Goal: Use online tool/utility: Utilize a website feature to perform a specific function

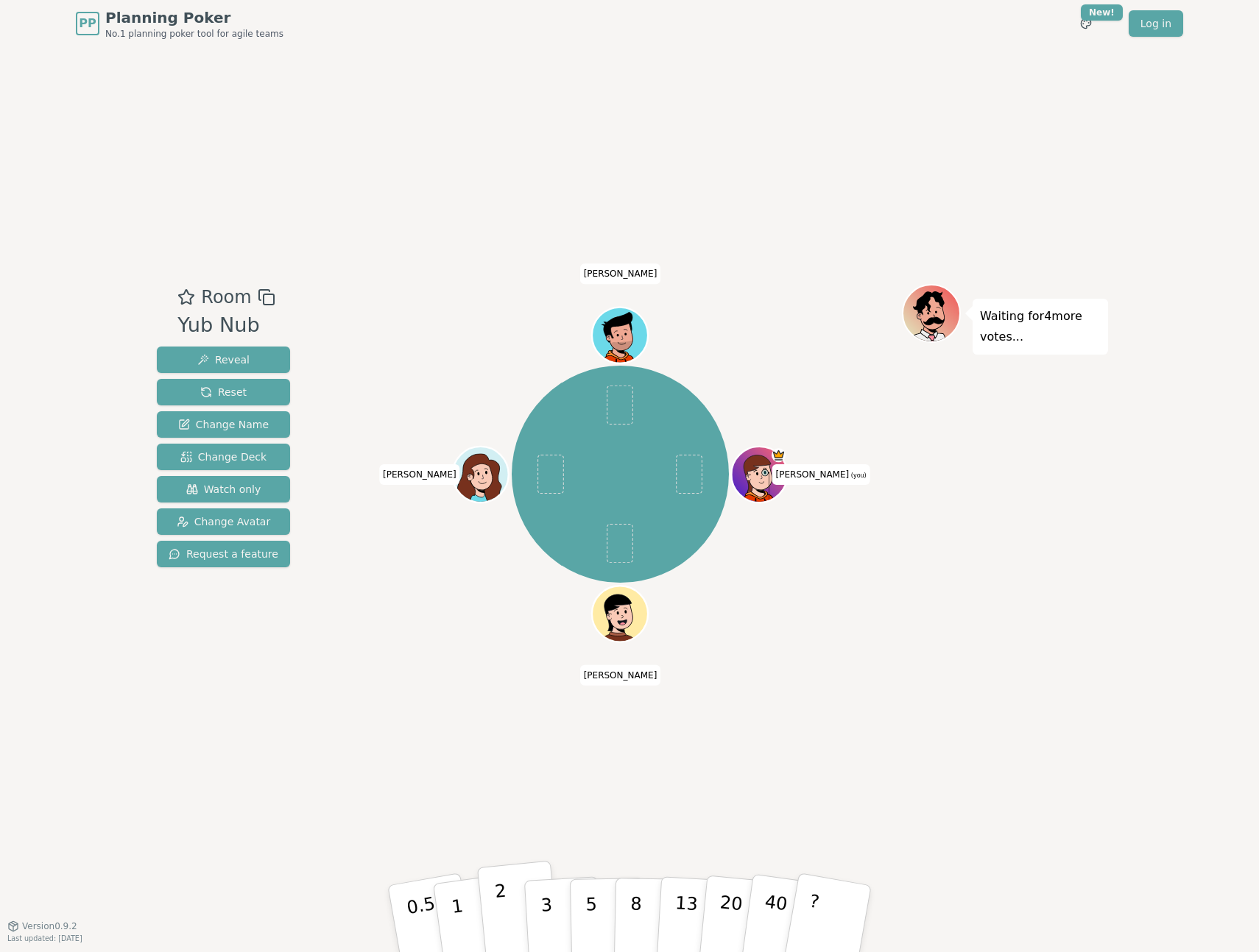
click at [511, 908] on button "2" at bounding box center [519, 919] width 84 height 117
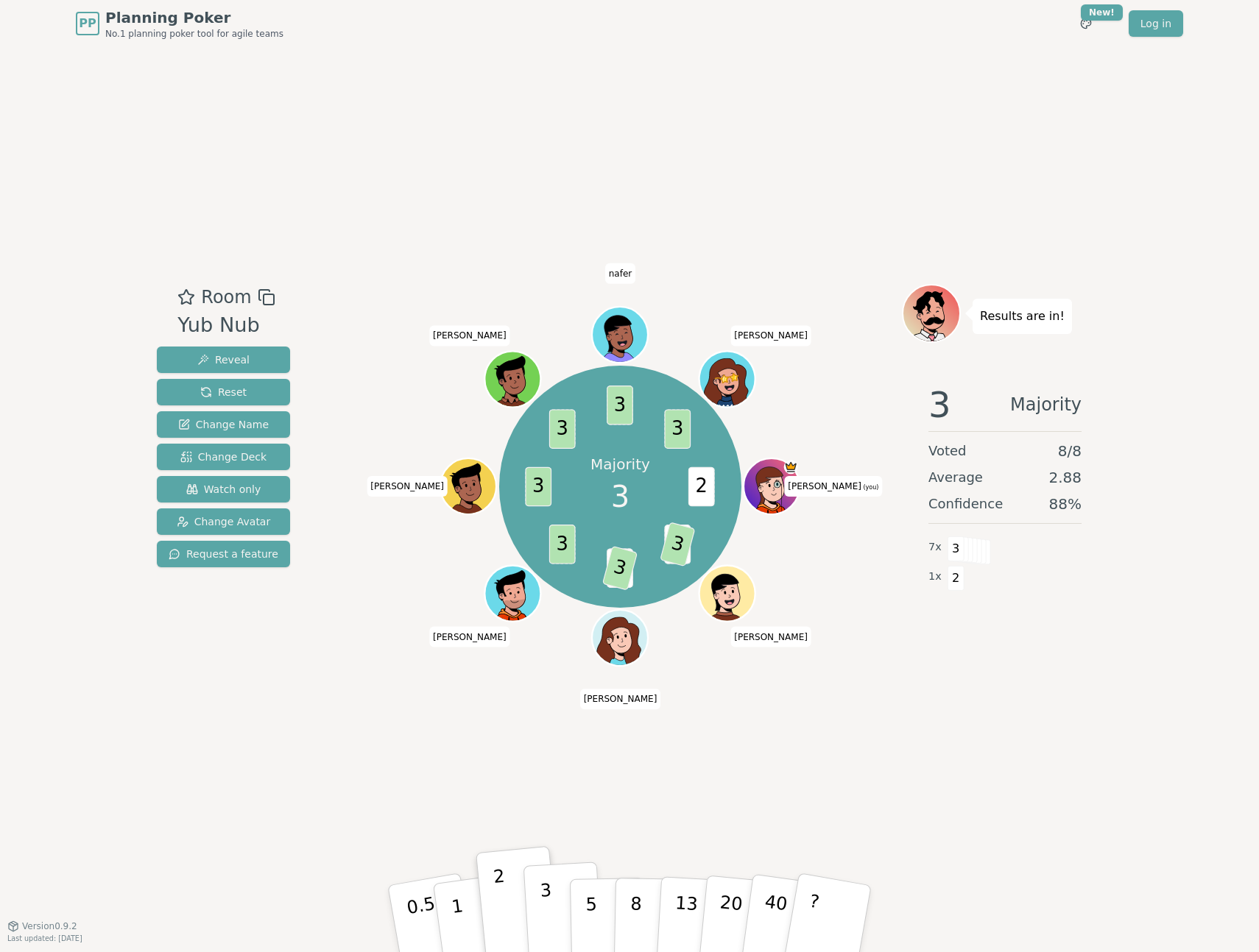
click at [548, 918] on p "3" at bounding box center [547, 920] width 16 height 80
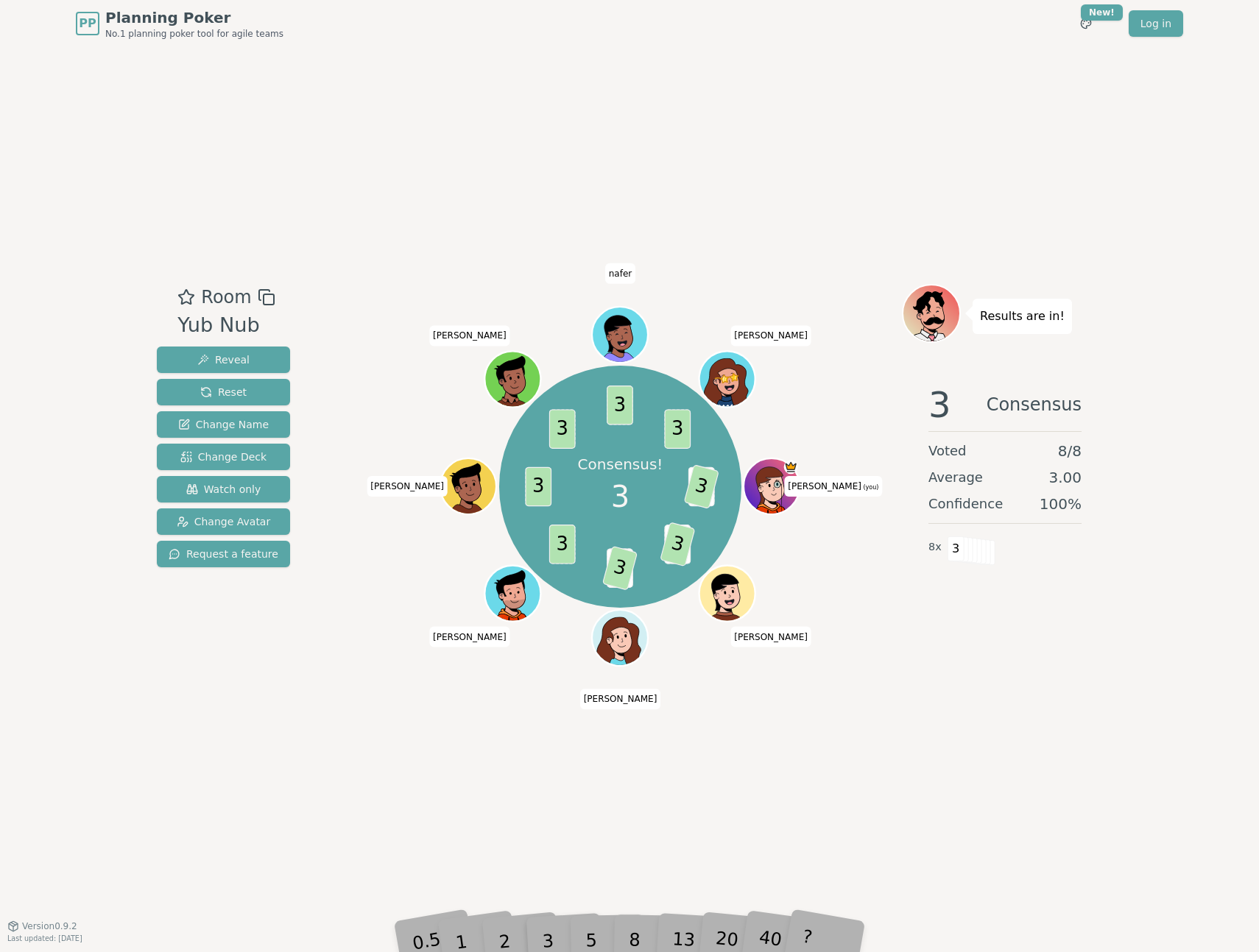
click at [1040, 159] on div "Room Yub Nub Reveal Reset Change Name Change Deck Watch only Change Avatar Requ…" at bounding box center [629, 486] width 957 height 878
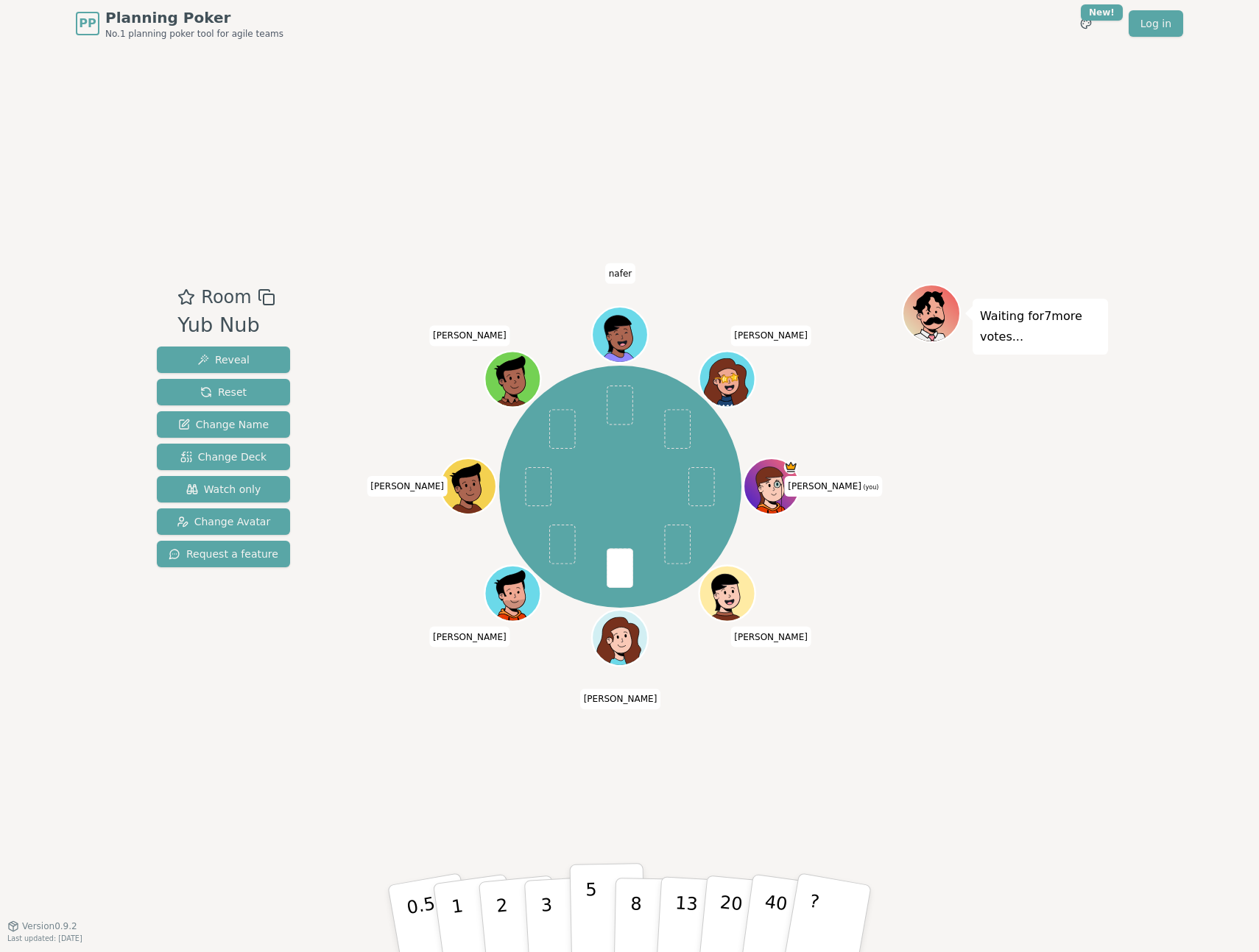
click at [589, 908] on p "5" at bounding box center [591, 919] width 13 height 80
click at [556, 902] on button "3" at bounding box center [564, 919] width 80 height 115
click at [546, 929] on p "3" at bounding box center [547, 920] width 16 height 80
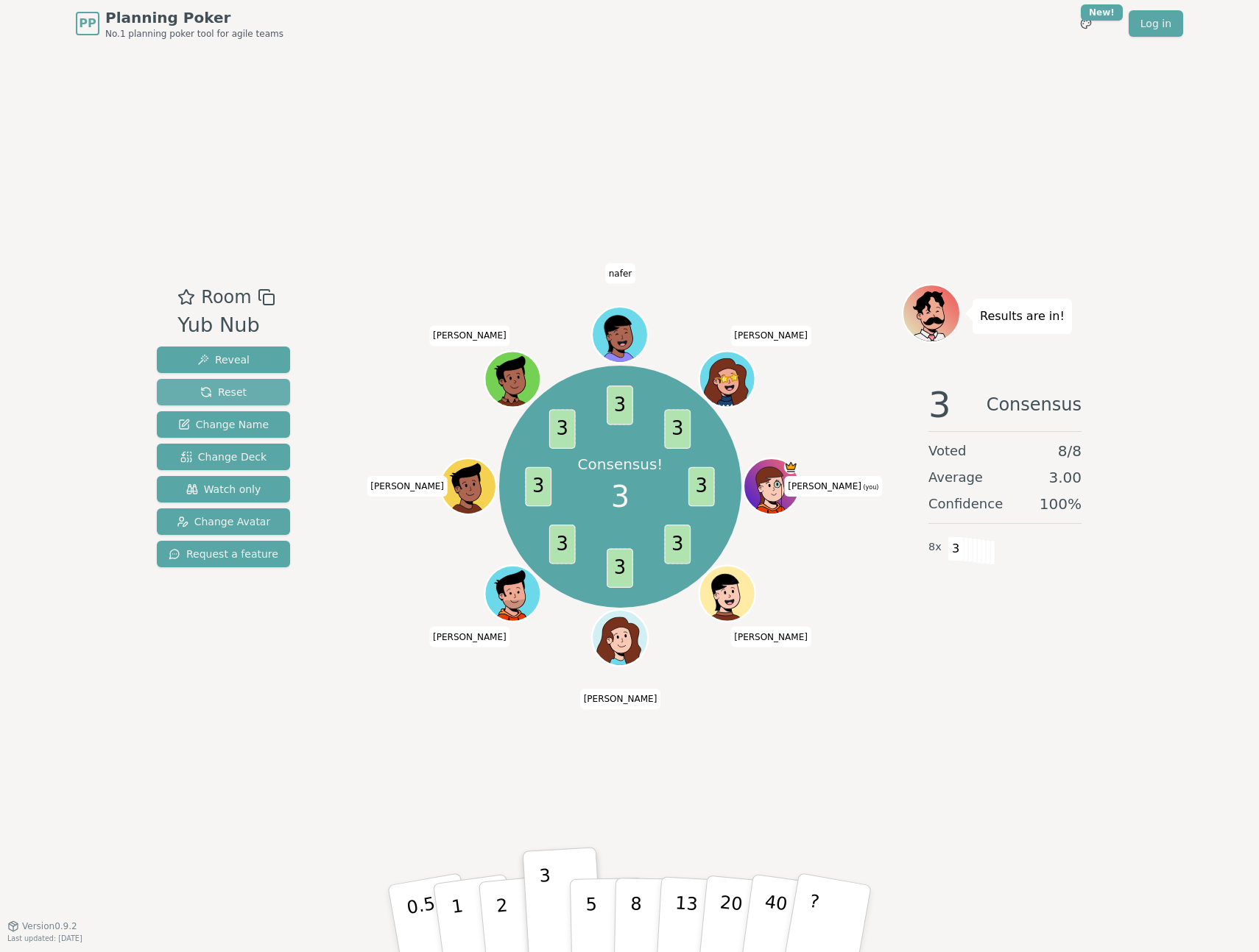
click at [265, 392] on button "Reset" at bounding box center [223, 393] width 133 height 27
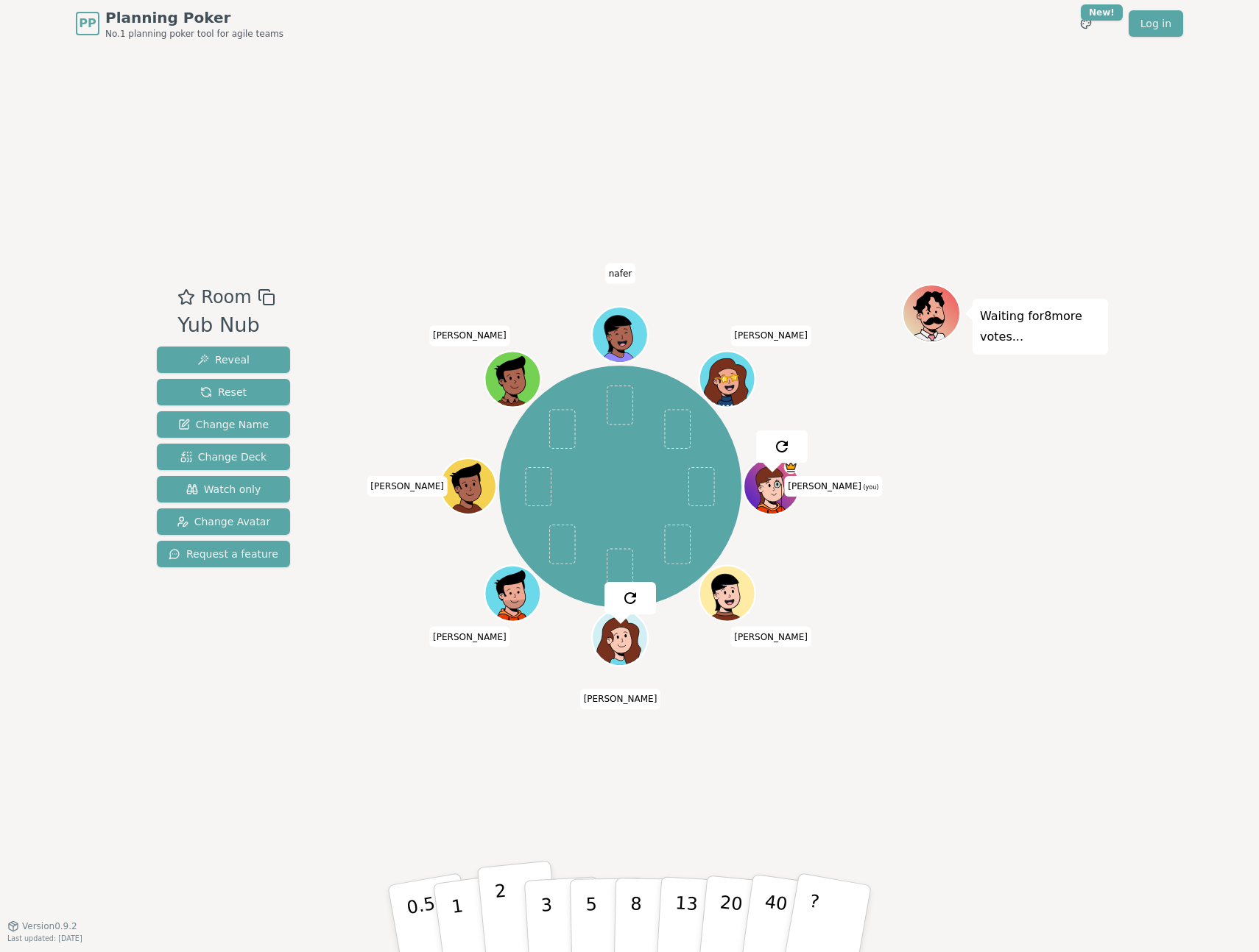
click at [502, 905] on p "2" at bounding box center [503, 921] width 19 height 80
click at [498, 906] on p "2" at bounding box center [503, 921] width 19 height 80
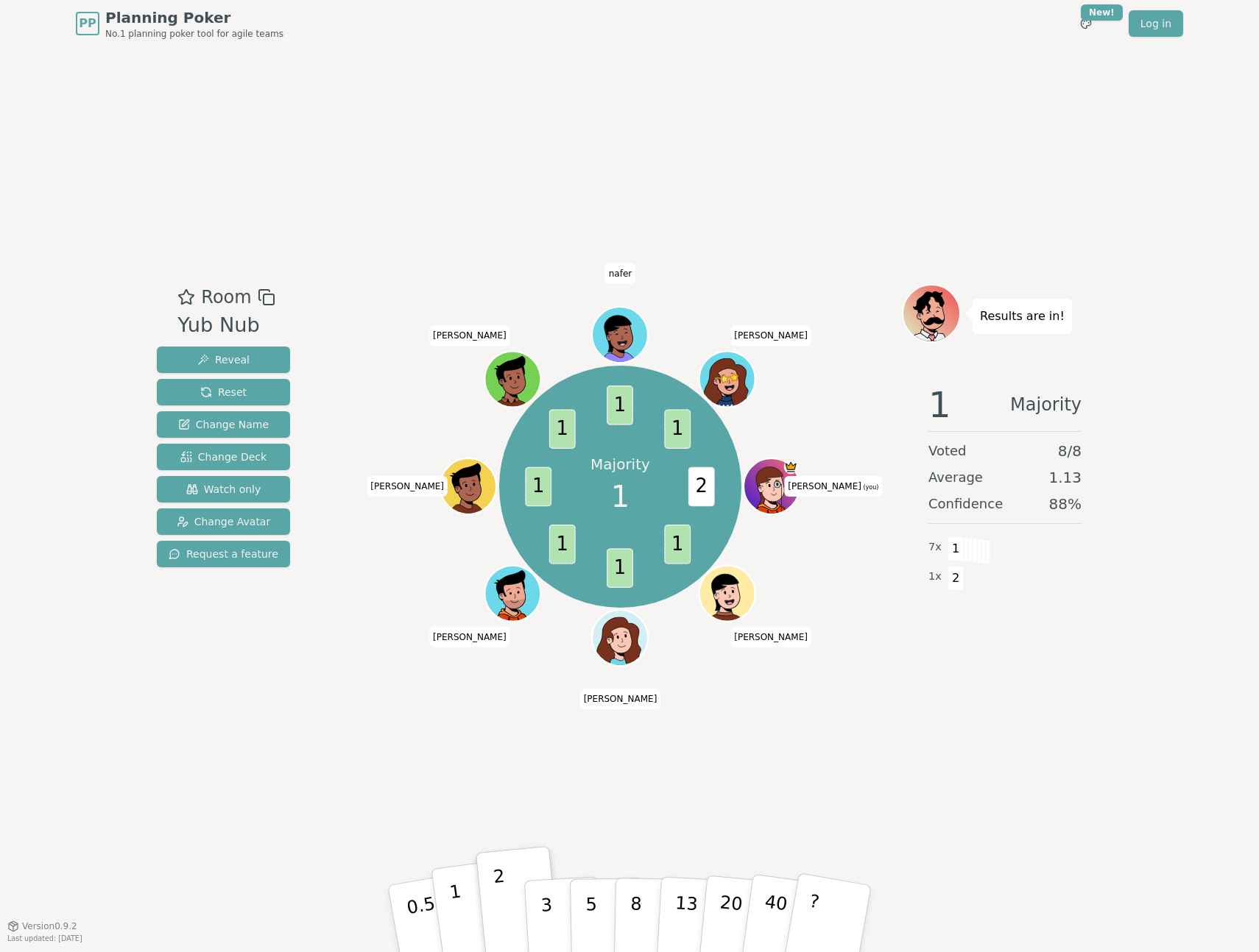
click at [463, 907] on button "1" at bounding box center [474, 919] width 88 height 119
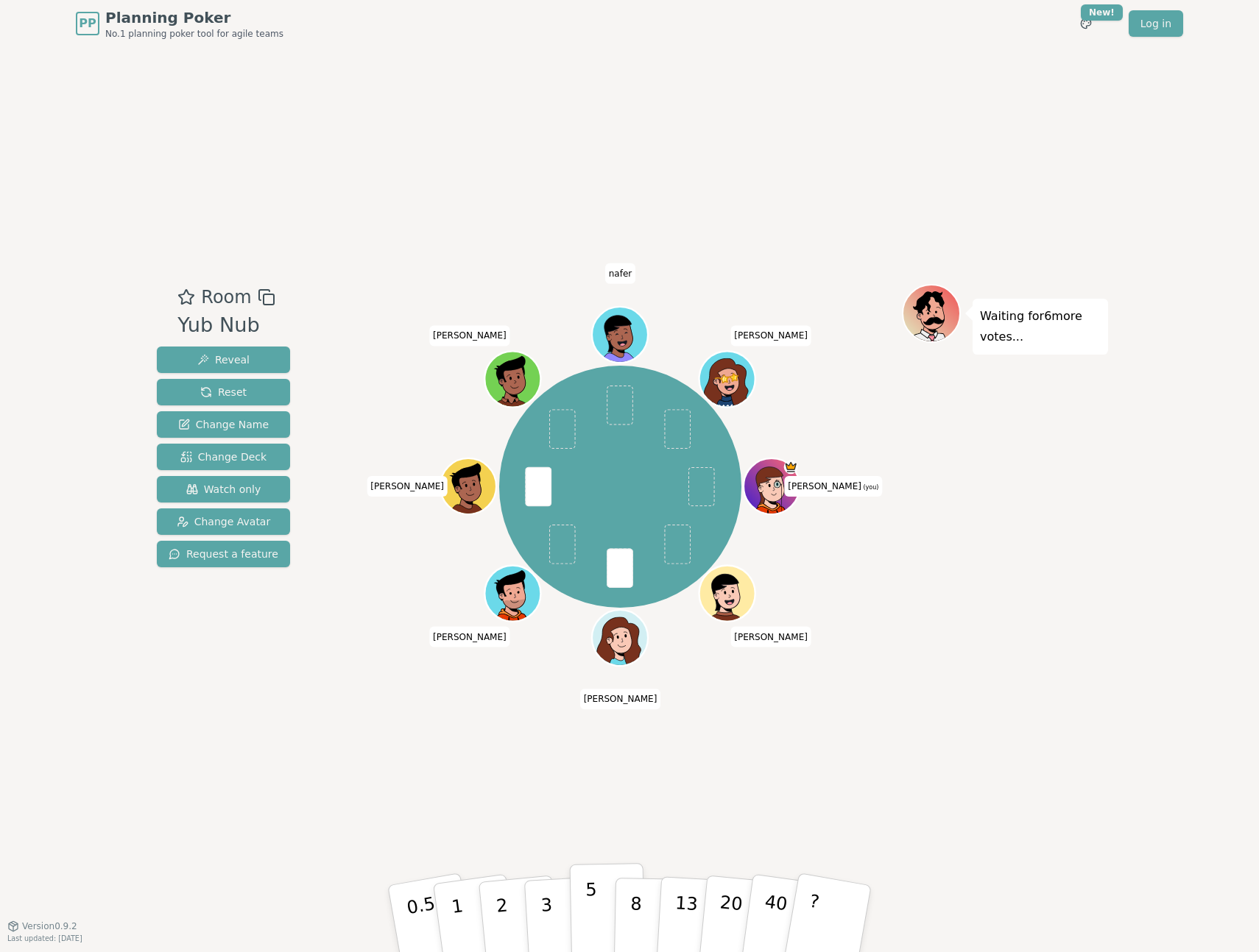
click at [597, 914] on button "5" at bounding box center [607, 919] width 76 height 112
